Goal: Transaction & Acquisition: Obtain resource

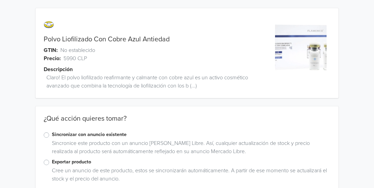
drag, startPoint x: 49, startPoint y: 162, endPoint x: 322, endPoint y: 133, distance: 274.5
click at [322, 133] on label "Sincronizar con anuncio existente" at bounding box center [191, 135] width 278 height 8
click at [0, 0] on input "Sincronizar con anuncio existente" at bounding box center [0, 0] width 0 height 0
click at [374, 108] on html "Polvo Liofilizado Con Cobre Azul Antiedad GTIN: No establecido Precio: 5990 CLP…" at bounding box center [187, 138] width 374 height 277
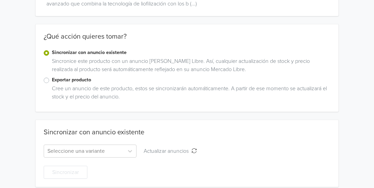
scroll to position [89, 0]
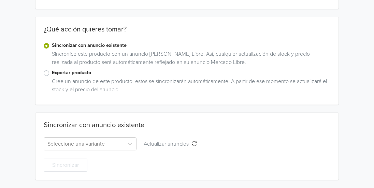
click at [83, 88] on div "Cree un anuncio de este producto, estos se sincronizarán automáticamente. A par…" at bounding box center [189, 86] width 281 height 19
click at [52, 73] on label "Exportar producto" at bounding box center [191, 73] width 278 height 8
click at [0, 0] on input "Exportar producto" at bounding box center [0, 0] width 0 height 0
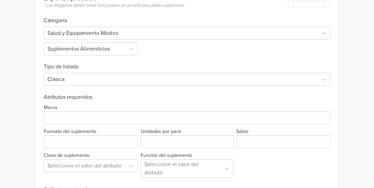
scroll to position [199, 0]
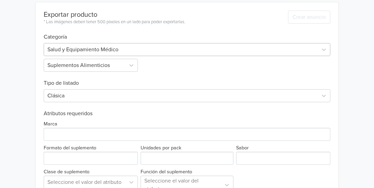
click at [279, 53] on div at bounding box center [180, 50] width 267 height 10
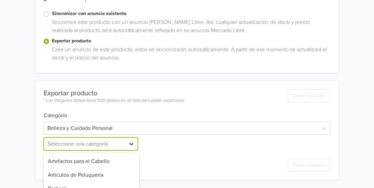
scroll to position [188, 0]
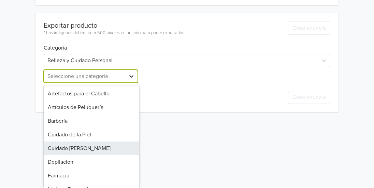
click at [129, 83] on div "13 results available. Use Up and Down to choose options, press Enter to select …" at bounding box center [92, 76] width 96 height 13
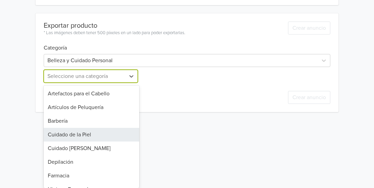
click at [121, 135] on div "Cuidado de la Piel" at bounding box center [92, 135] width 96 height 14
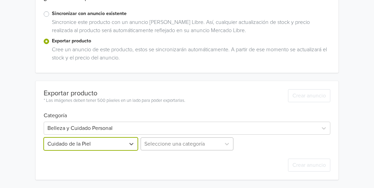
click at [193, 146] on div "Seleccione una categoría" at bounding box center [187, 143] width 96 height 13
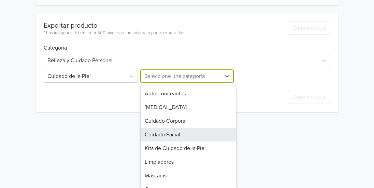
click at [200, 137] on div "Cuidado Facial" at bounding box center [189, 135] width 96 height 14
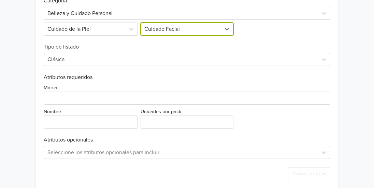
scroll to position [244, 0]
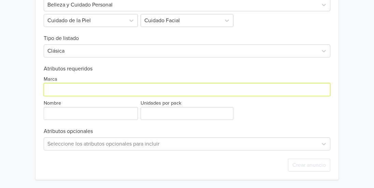
click at [123, 91] on input "Marca" at bounding box center [187, 89] width 287 height 13
type input "Flamenco"
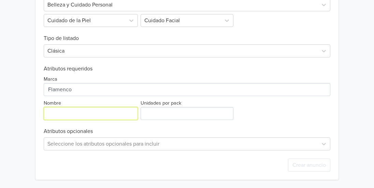
click at [101, 112] on input "Nombre" at bounding box center [91, 113] width 94 height 13
type input "Reafirmante"
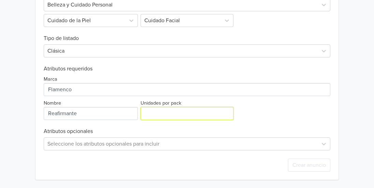
click at [193, 116] on input "Unidades por pack" at bounding box center [187, 113] width 93 height 13
type input "7"
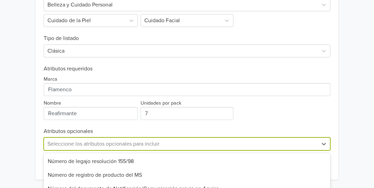
click at [193, 144] on div "40 results available. Use Up and Down to choose options, press Enter to select …" at bounding box center [187, 143] width 287 height 13
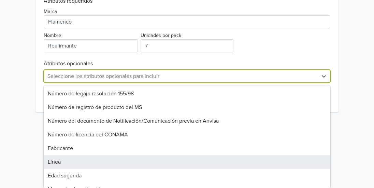
scroll to position [268, 0]
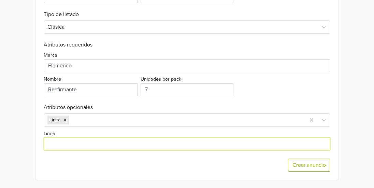
click at [193, 144] on input "Línea" at bounding box center [187, 143] width 287 height 13
type input "Antiedad,"
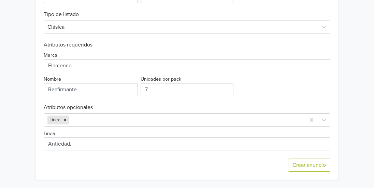
click at [124, 115] on div at bounding box center [186, 120] width 232 height 10
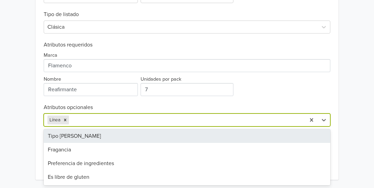
scroll to position [461, 0]
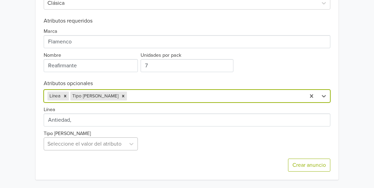
click at [102, 150] on div "Seleccione el valor del atributo" at bounding box center [91, 143] width 94 height 13
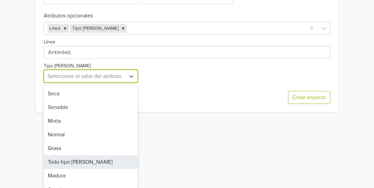
click at [102, 166] on div "Todo tipo [PERSON_NAME]" at bounding box center [91, 162] width 94 height 14
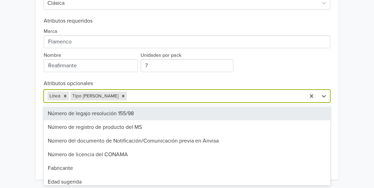
click at [137, 98] on div at bounding box center [215, 96] width 174 height 10
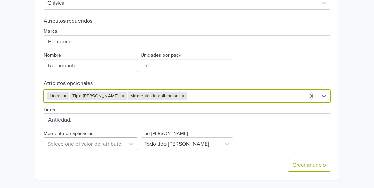
scroll to position [301, 0]
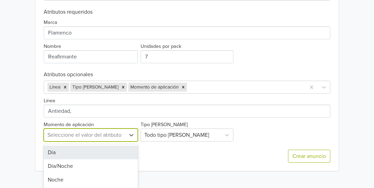
click at [101, 141] on div "3 results available. Use Up and Down to choose options, press Enter to select t…" at bounding box center [91, 134] width 94 height 13
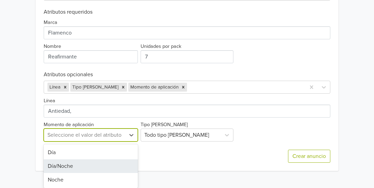
click at [103, 164] on div "Día/Noche" at bounding box center [91, 166] width 94 height 14
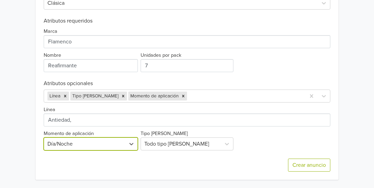
scroll to position [292, 0]
click at [203, 95] on div at bounding box center [245, 96] width 114 height 10
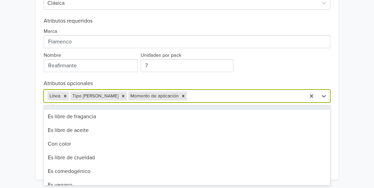
scroll to position [202, 0]
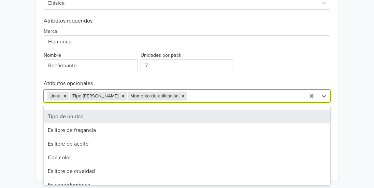
click at [329, 15] on div "Exportar producto * Las imágenes deben tener 500 píxeles en un lado para poder …" at bounding box center [187, 45] width 287 height 270
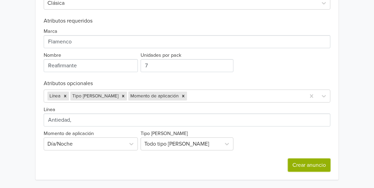
click at [306, 167] on button "Crear anuncio" at bounding box center [309, 164] width 42 height 13
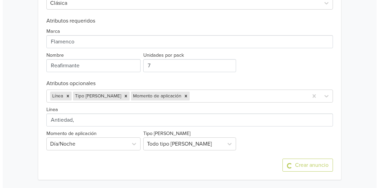
scroll to position [0, 0]
